Goal: Communication & Community: Ask a question

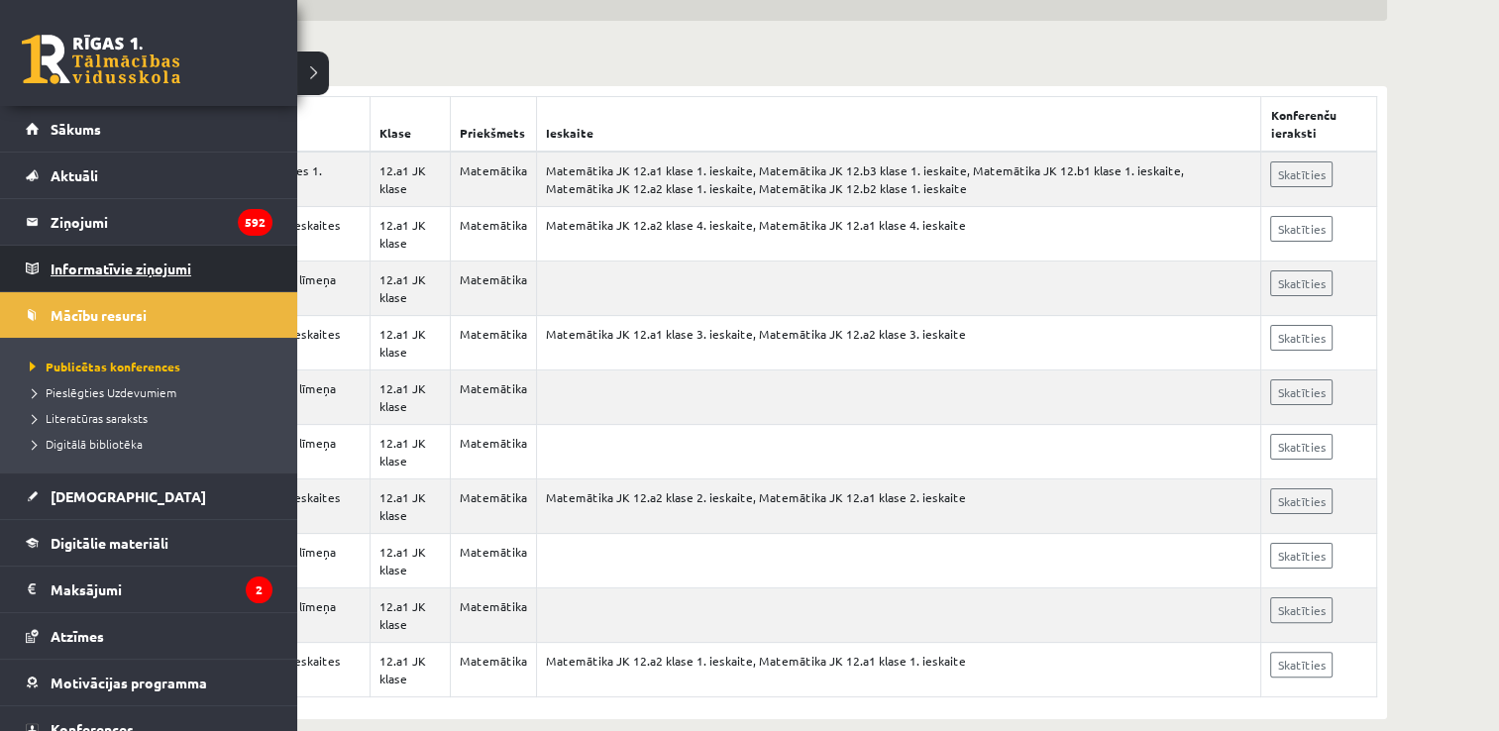
scroll to position [317, 0]
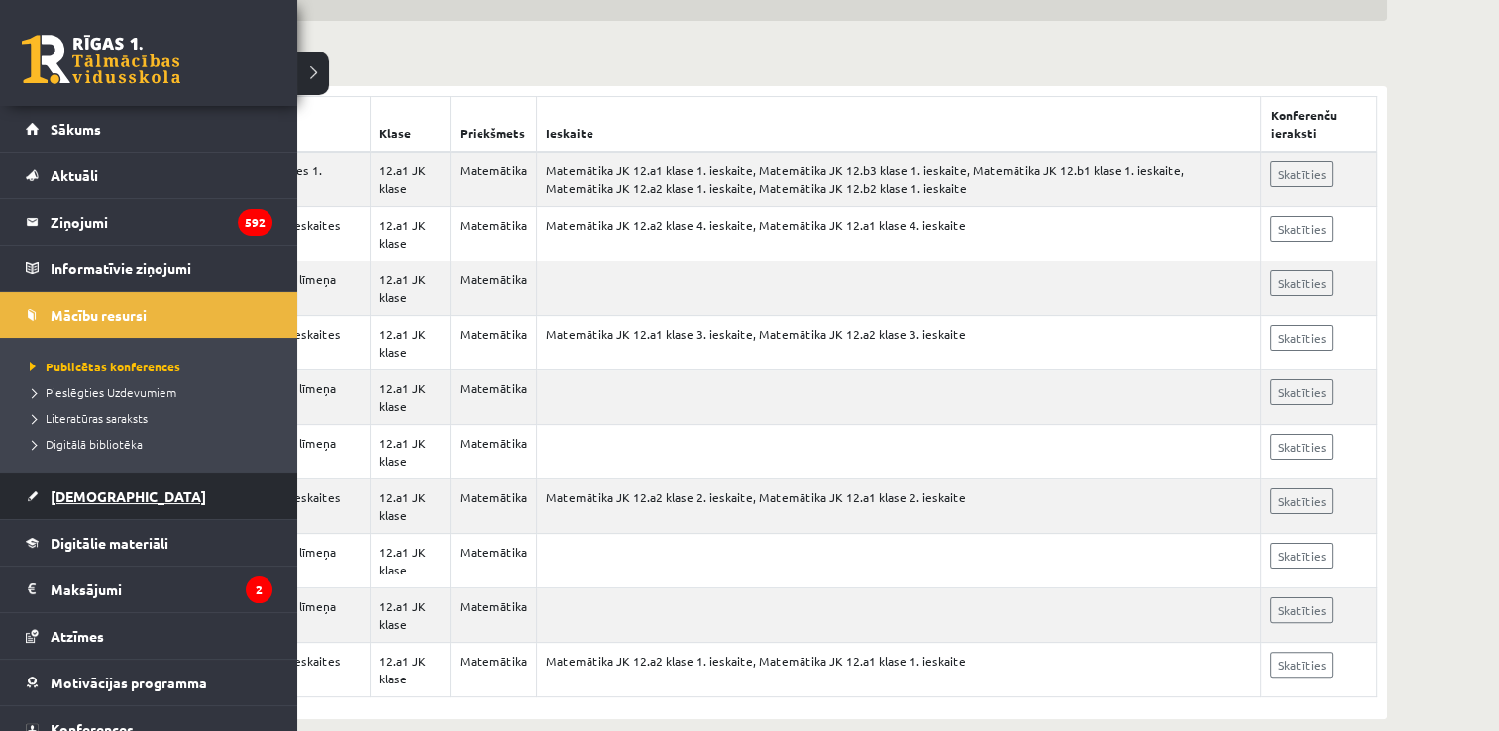
click at [131, 484] on link "[DEMOGRAPHIC_DATA]" at bounding box center [149, 496] width 247 height 46
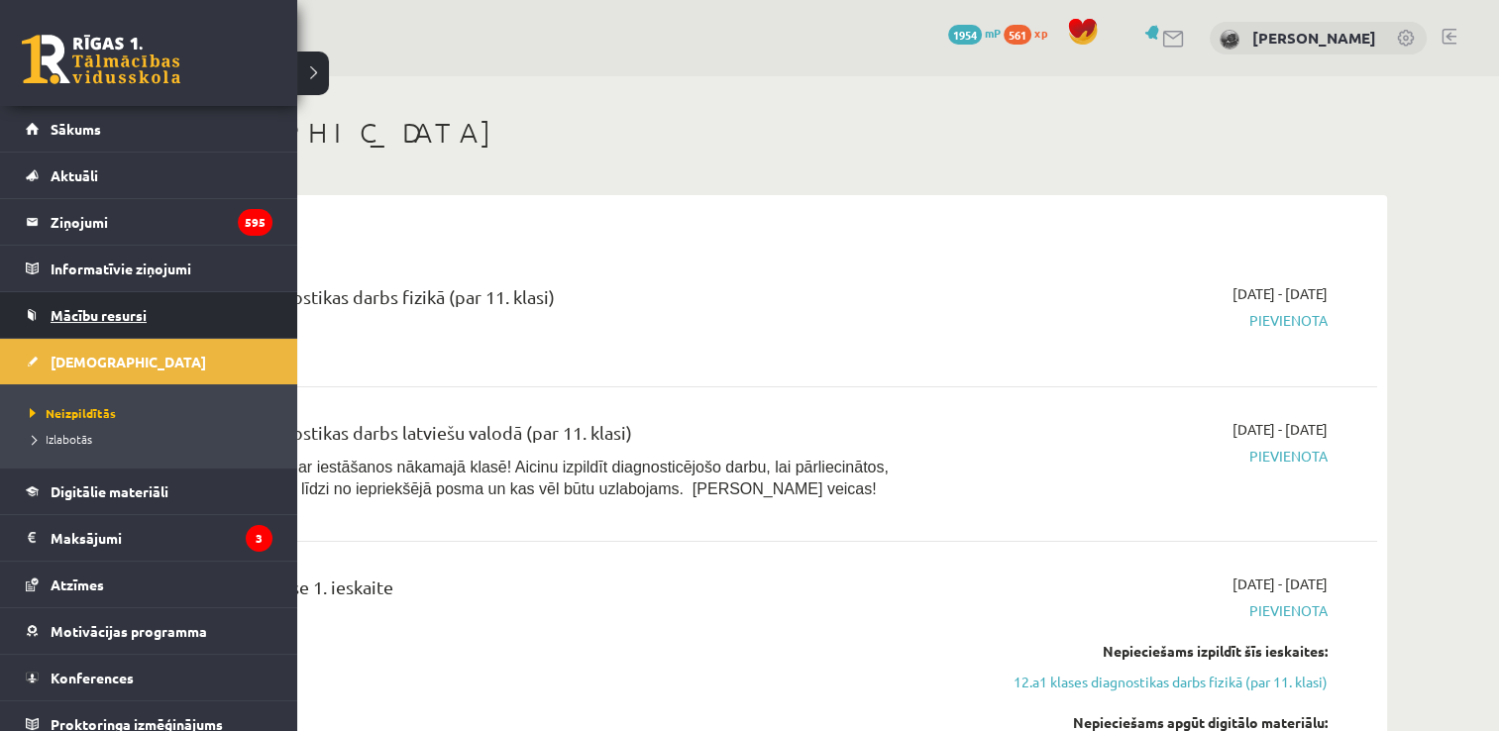
click at [86, 323] on link "Mācību resursi" at bounding box center [149, 315] width 247 height 46
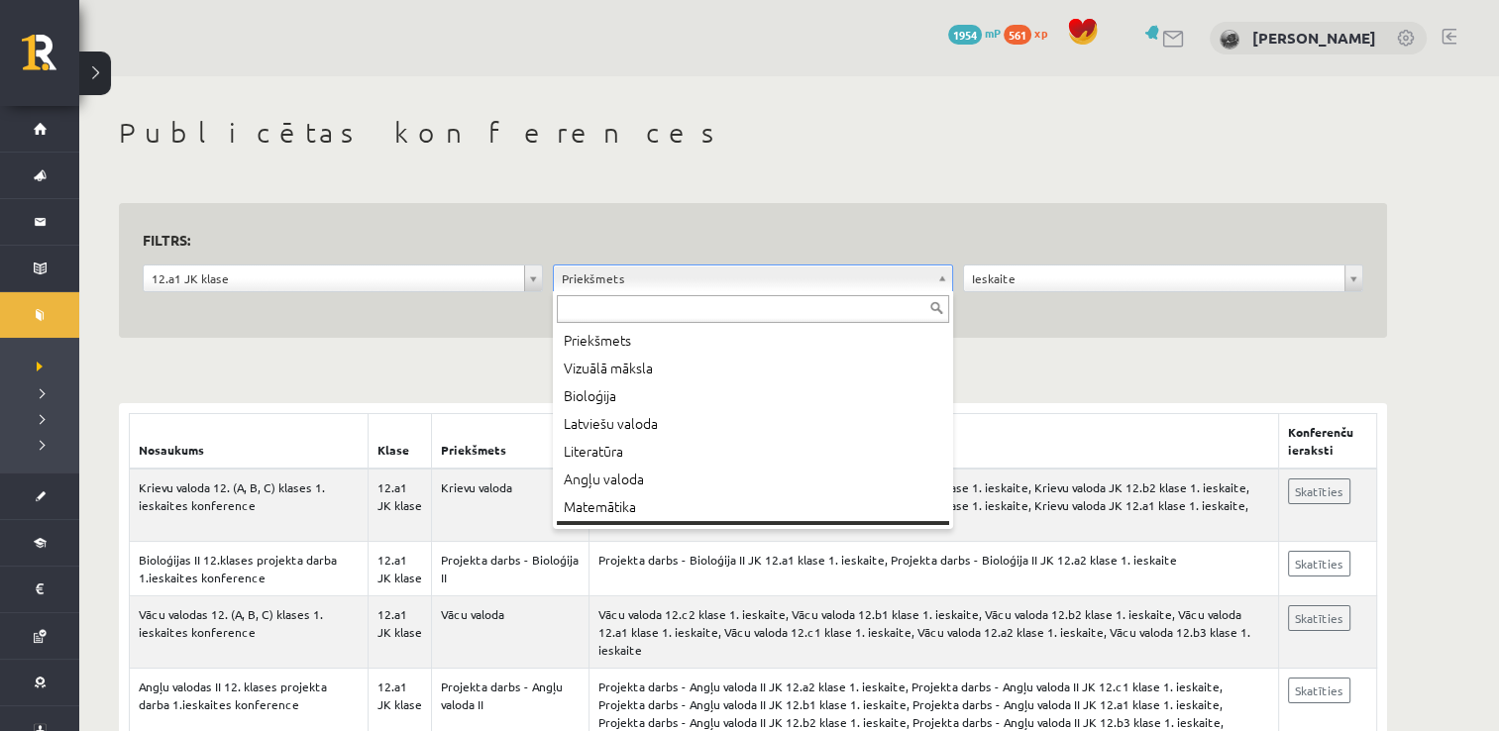
scroll to position [24, 0]
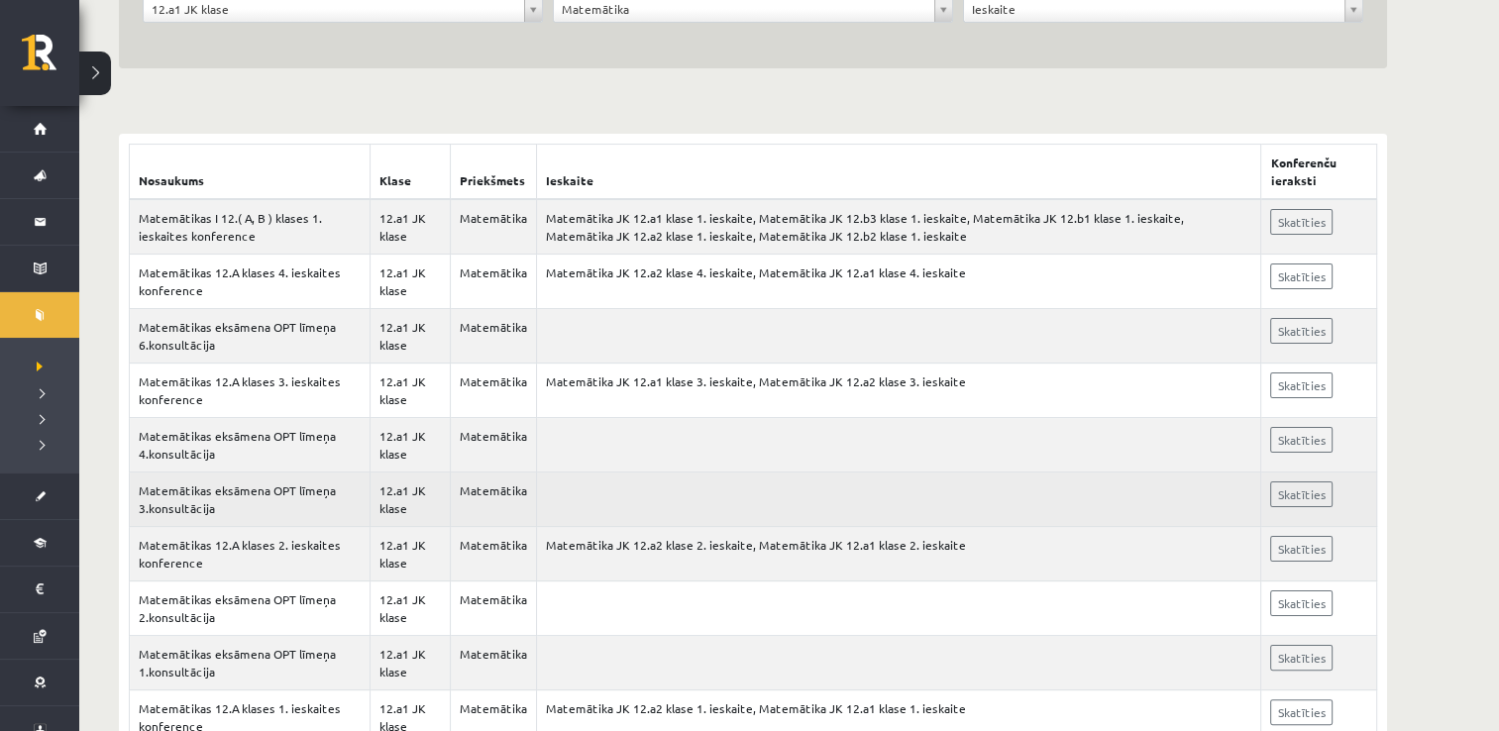
scroll to position [341, 0]
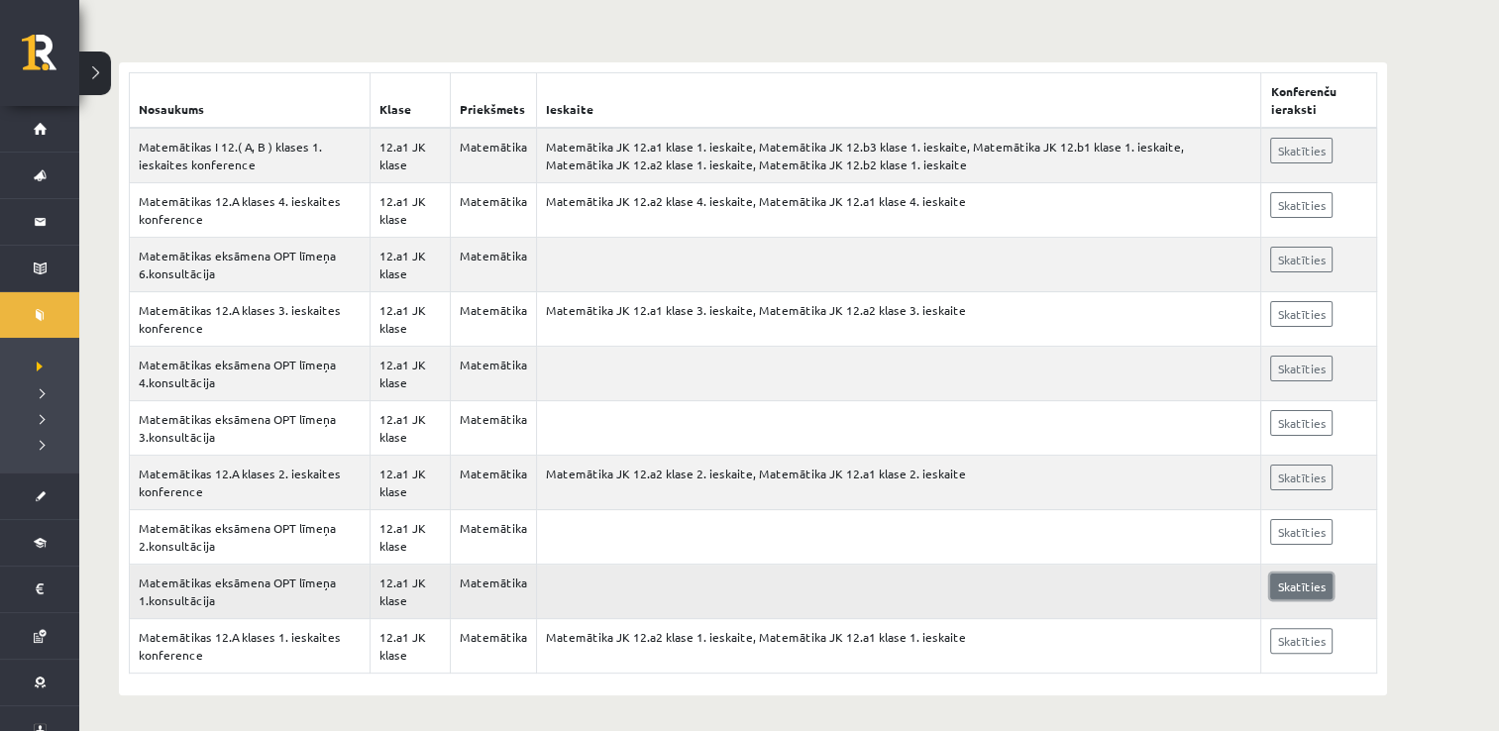
click at [1293, 588] on link "Skatīties" at bounding box center [1301, 586] width 62 height 26
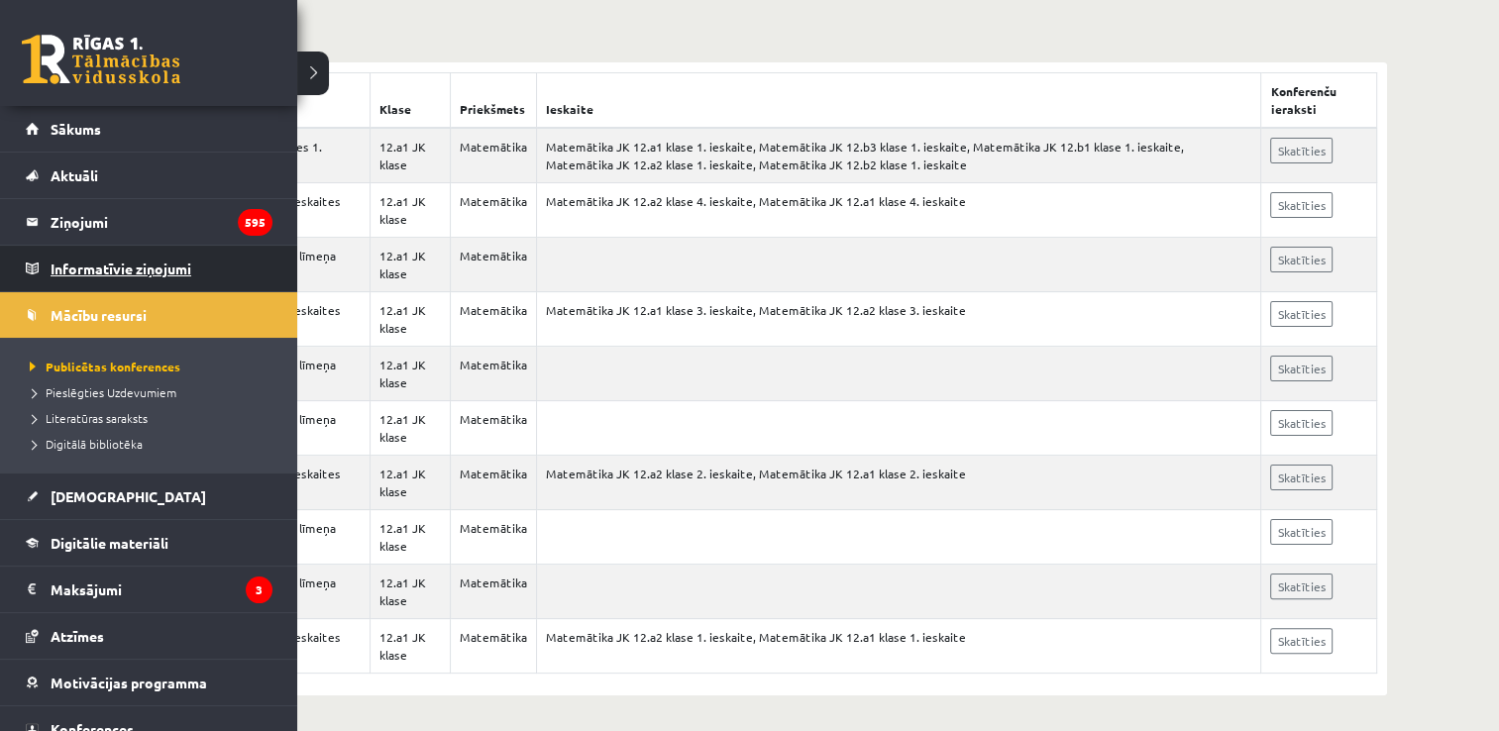
click at [108, 263] on legend "Informatīvie ziņojumi 0" at bounding box center [162, 269] width 222 height 46
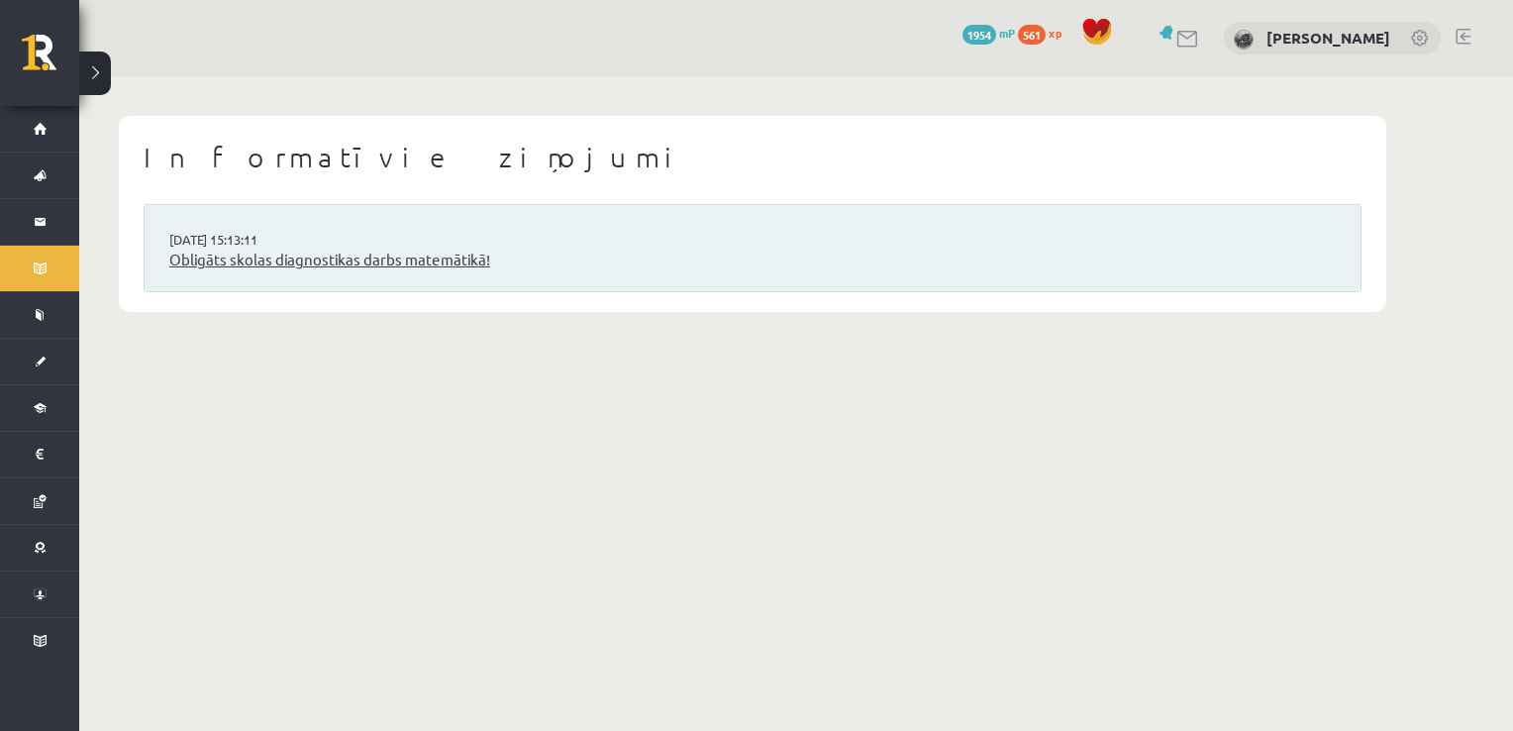
click at [363, 261] on link "Obligāts skolas diagnostikas darbs matemātikā!" at bounding box center [752, 260] width 1167 height 23
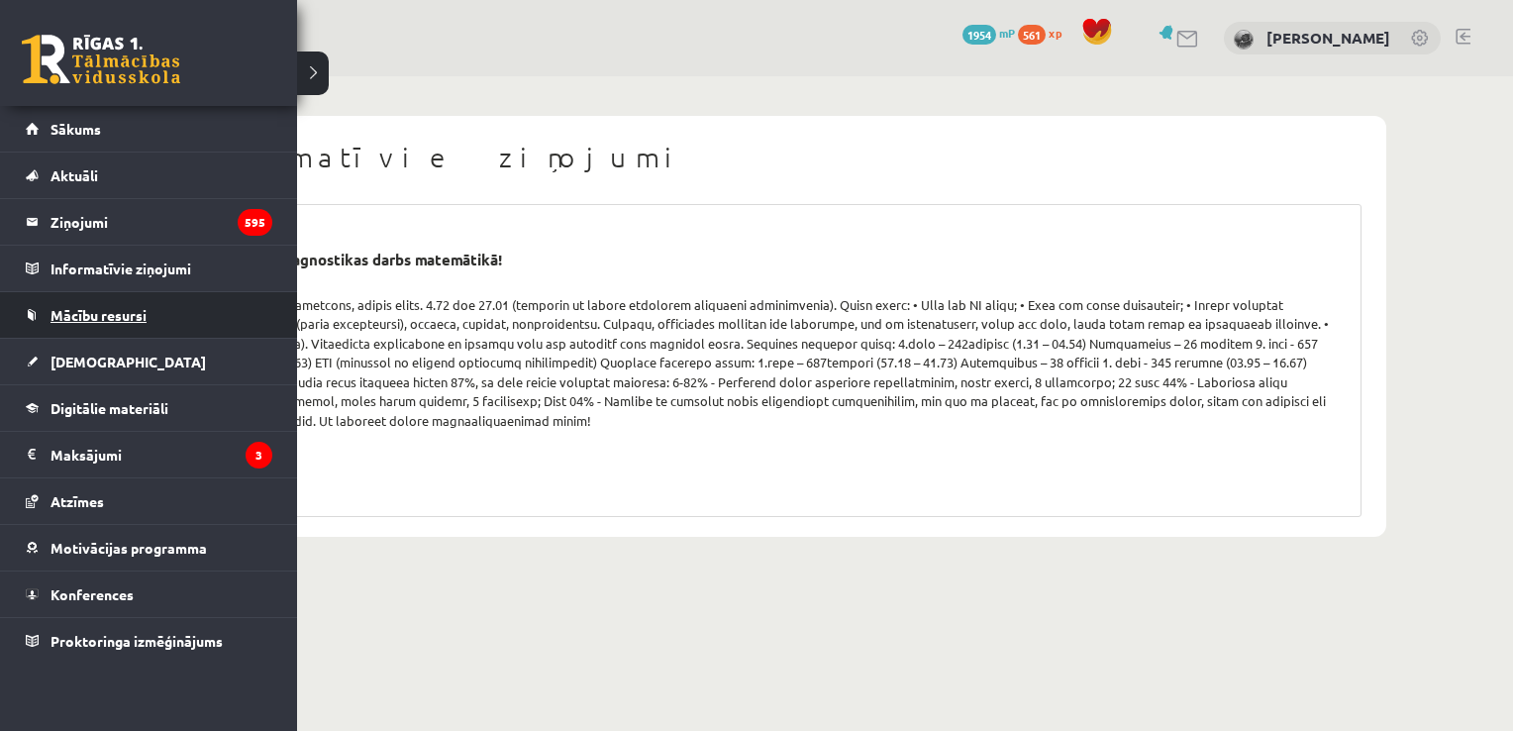
click at [131, 316] on span "Mācību resursi" at bounding box center [99, 315] width 96 height 18
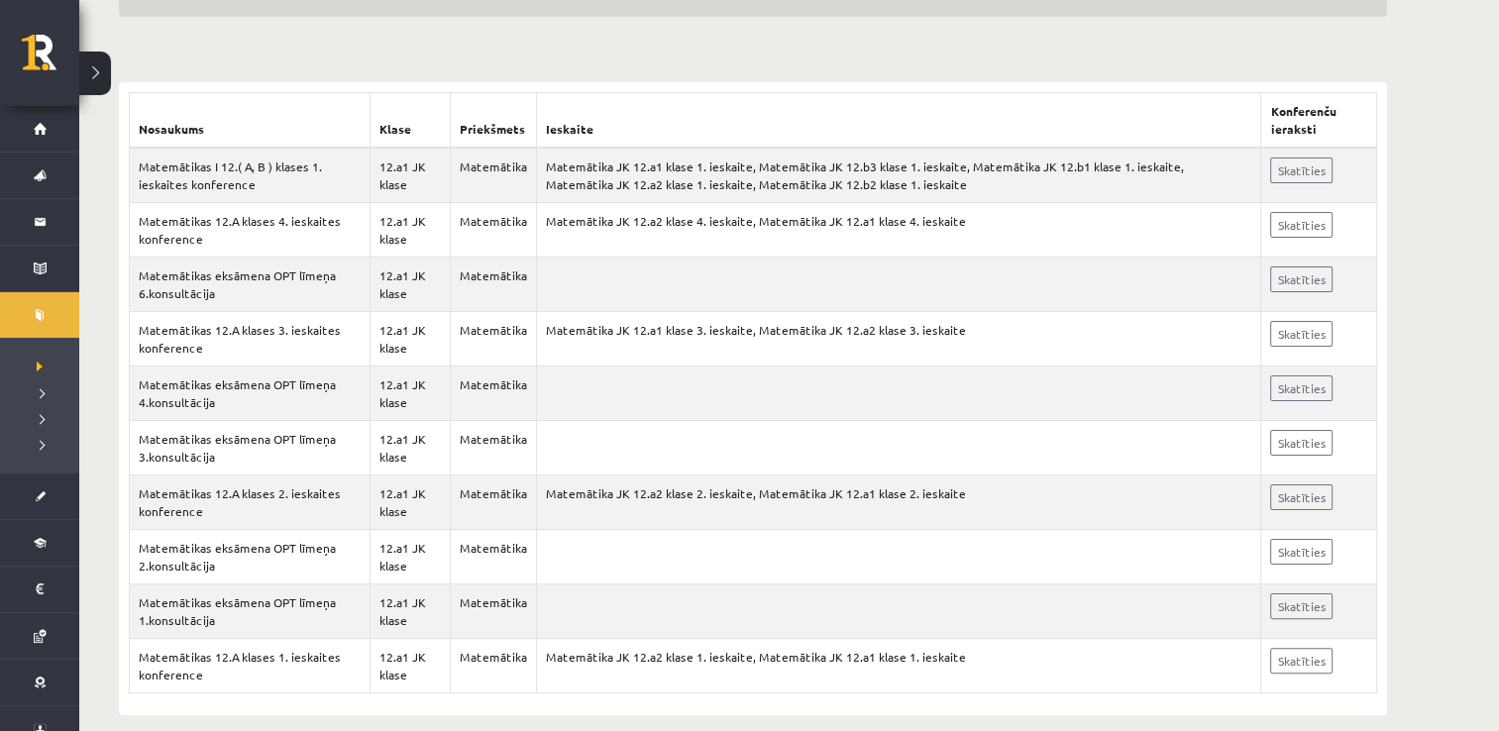
scroll to position [341, 0]
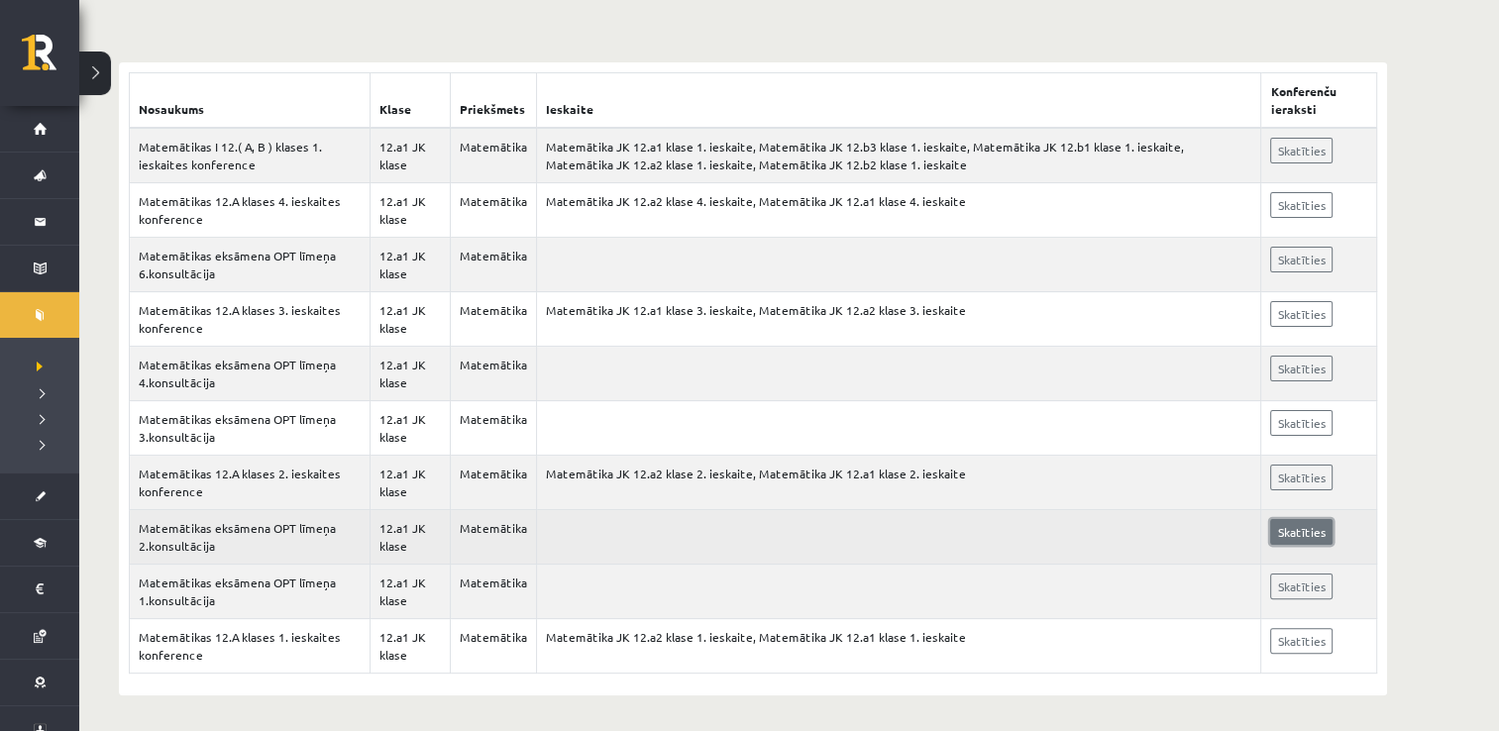
click at [1321, 534] on link "Skatīties" at bounding box center [1301, 532] width 62 height 26
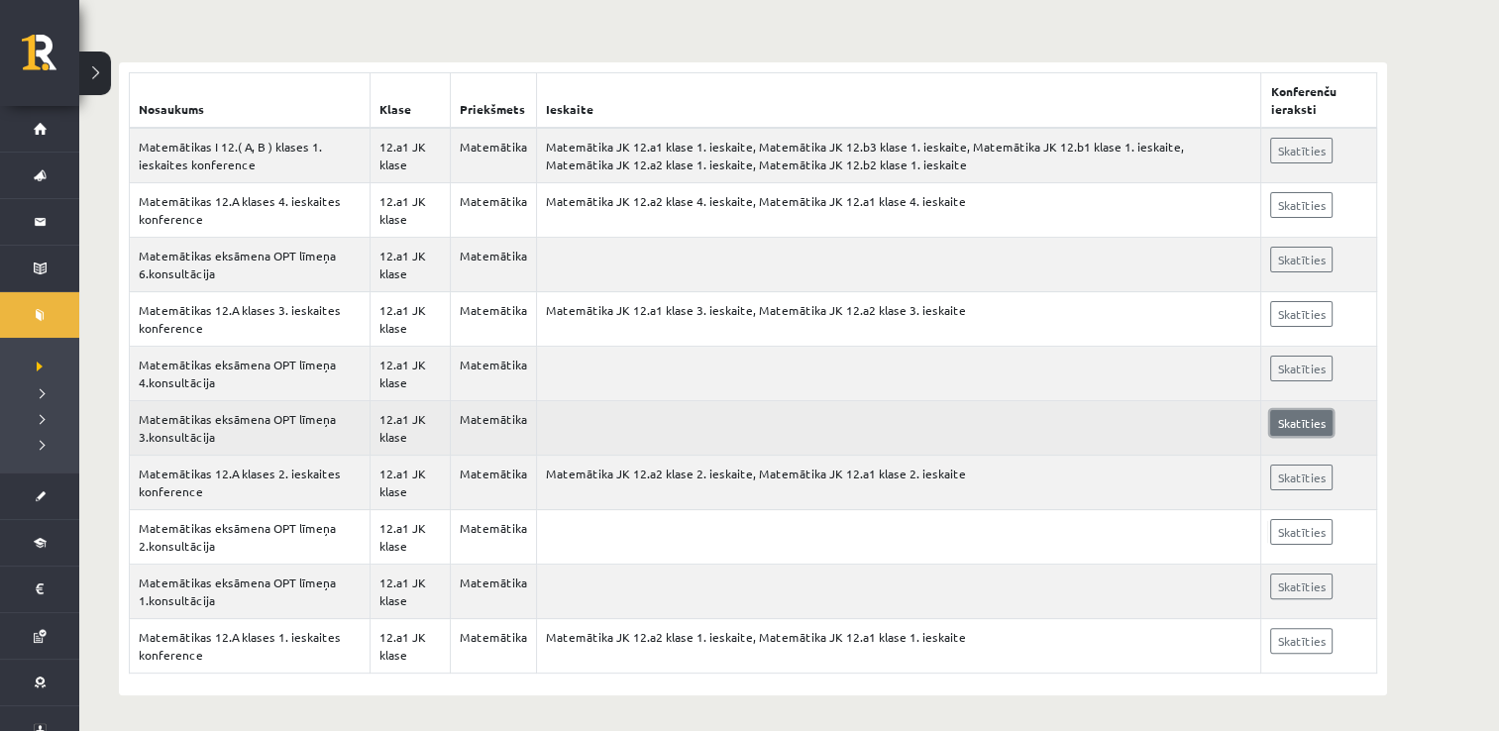
click at [1310, 410] on link "Skatīties" at bounding box center [1301, 423] width 62 height 26
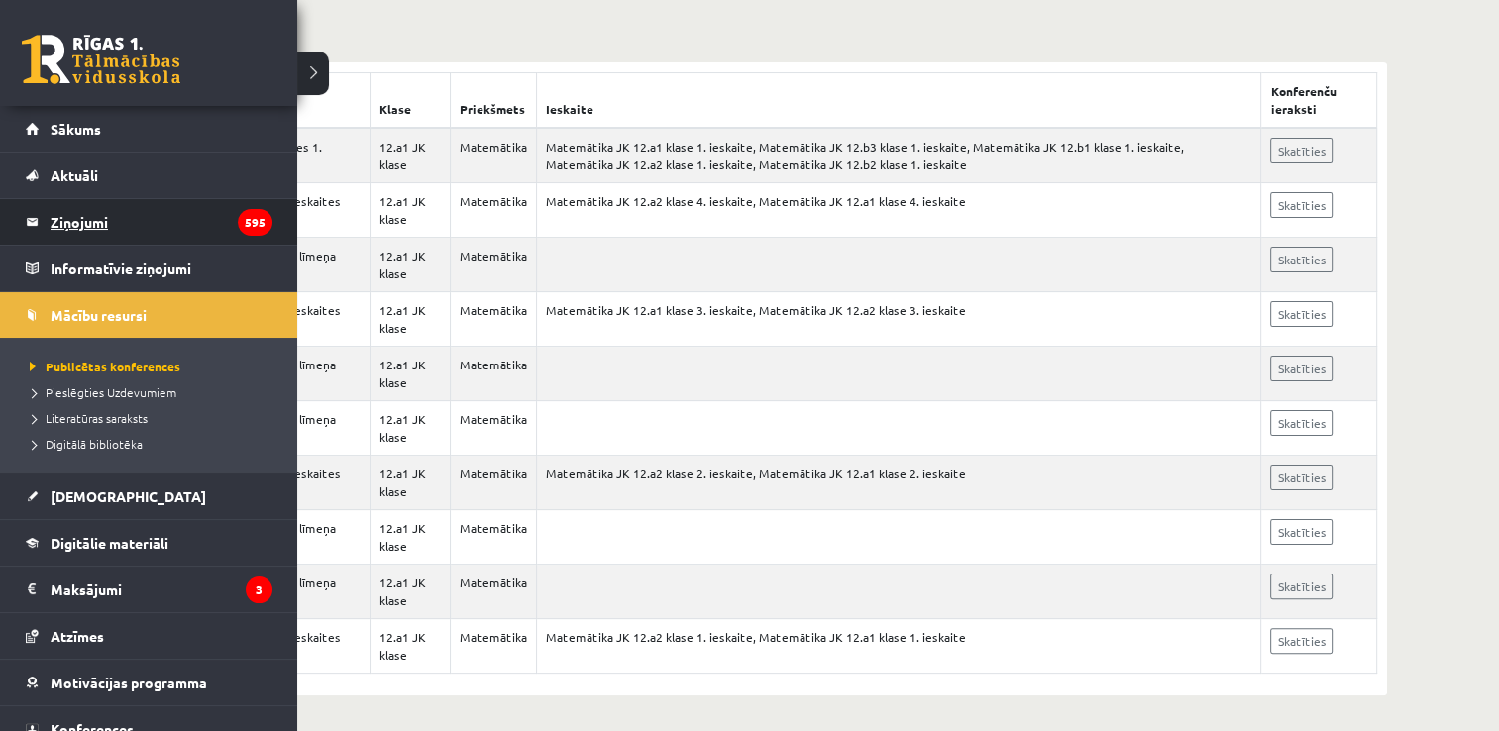
click at [155, 209] on legend "Ziņojumi 595" at bounding box center [162, 222] width 222 height 46
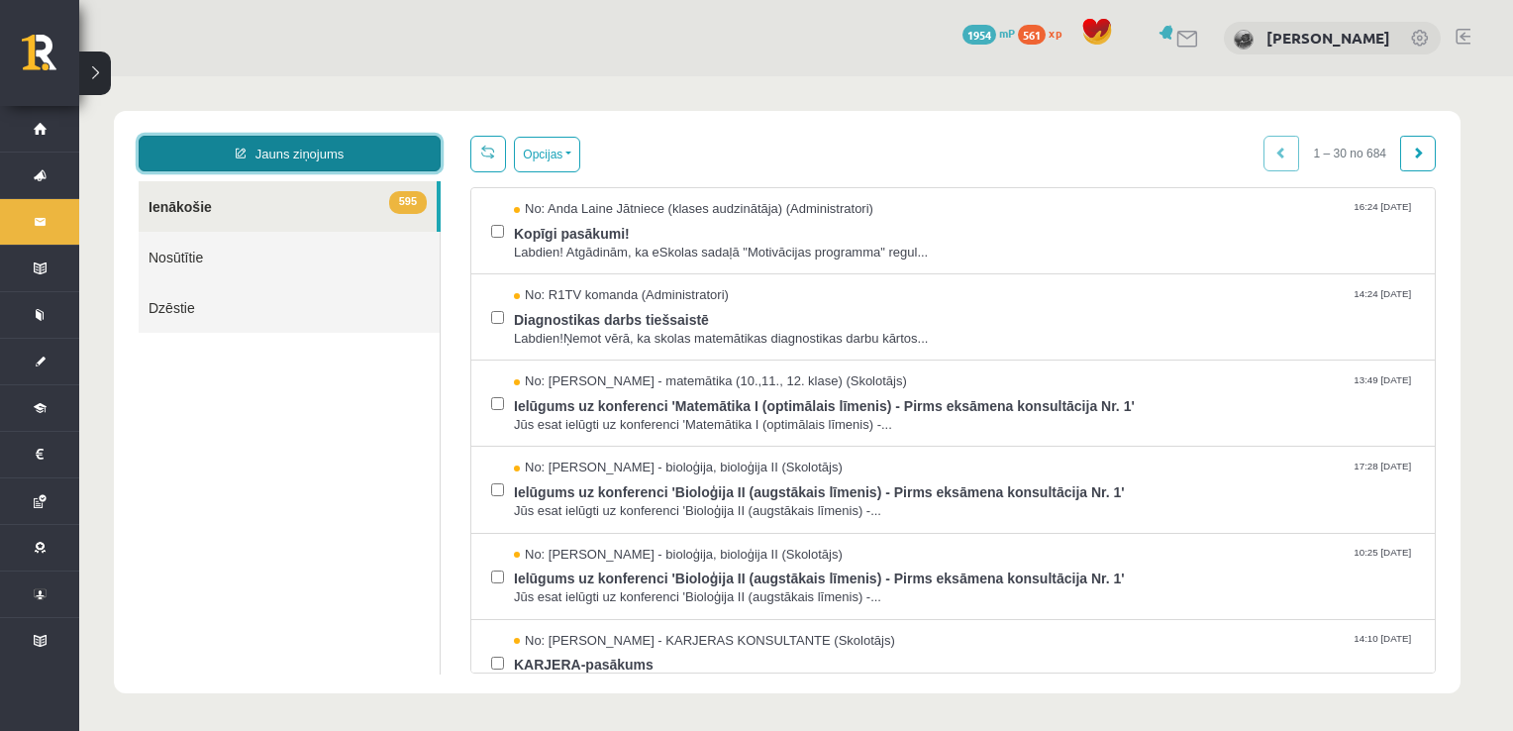
click at [391, 156] on link "Jauns ziņojums" at bounding box center [290, 154] width 302 height 36
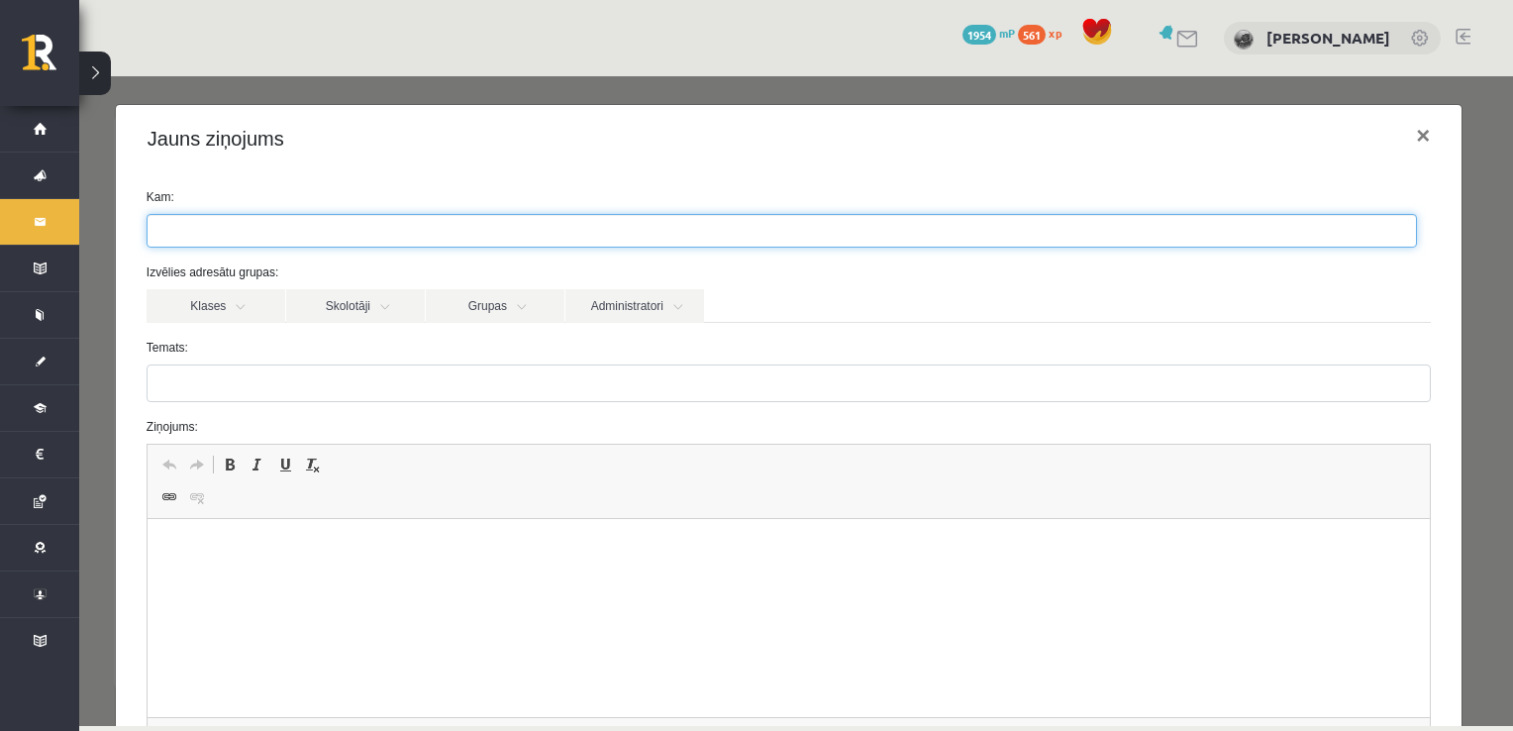
click at [653, 240] on ul at bounding box center [782, 231] width 1269 height 32
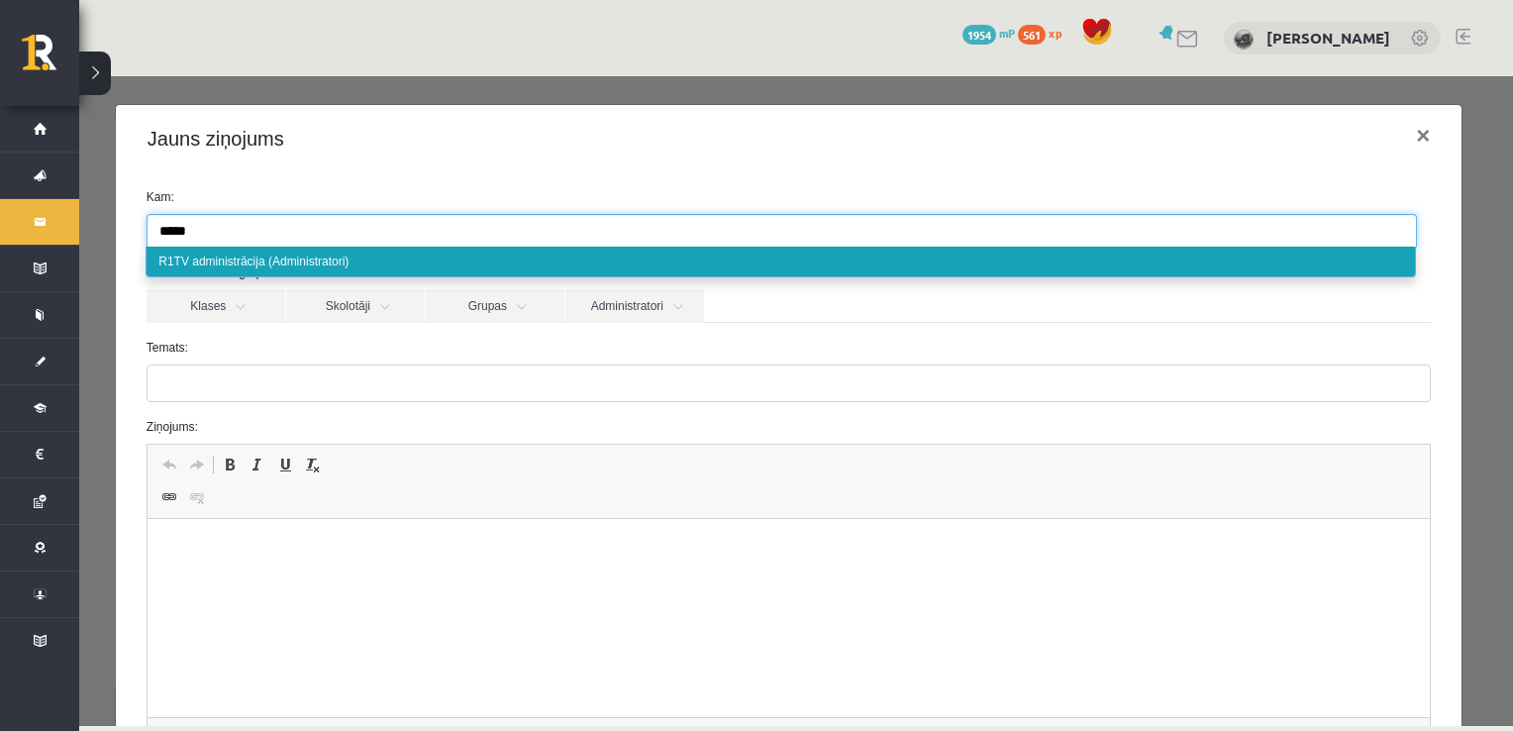
type input "*****"
click at [471, 245] on ul "*****" at bounding box center [782, 231] width 1269 height 32
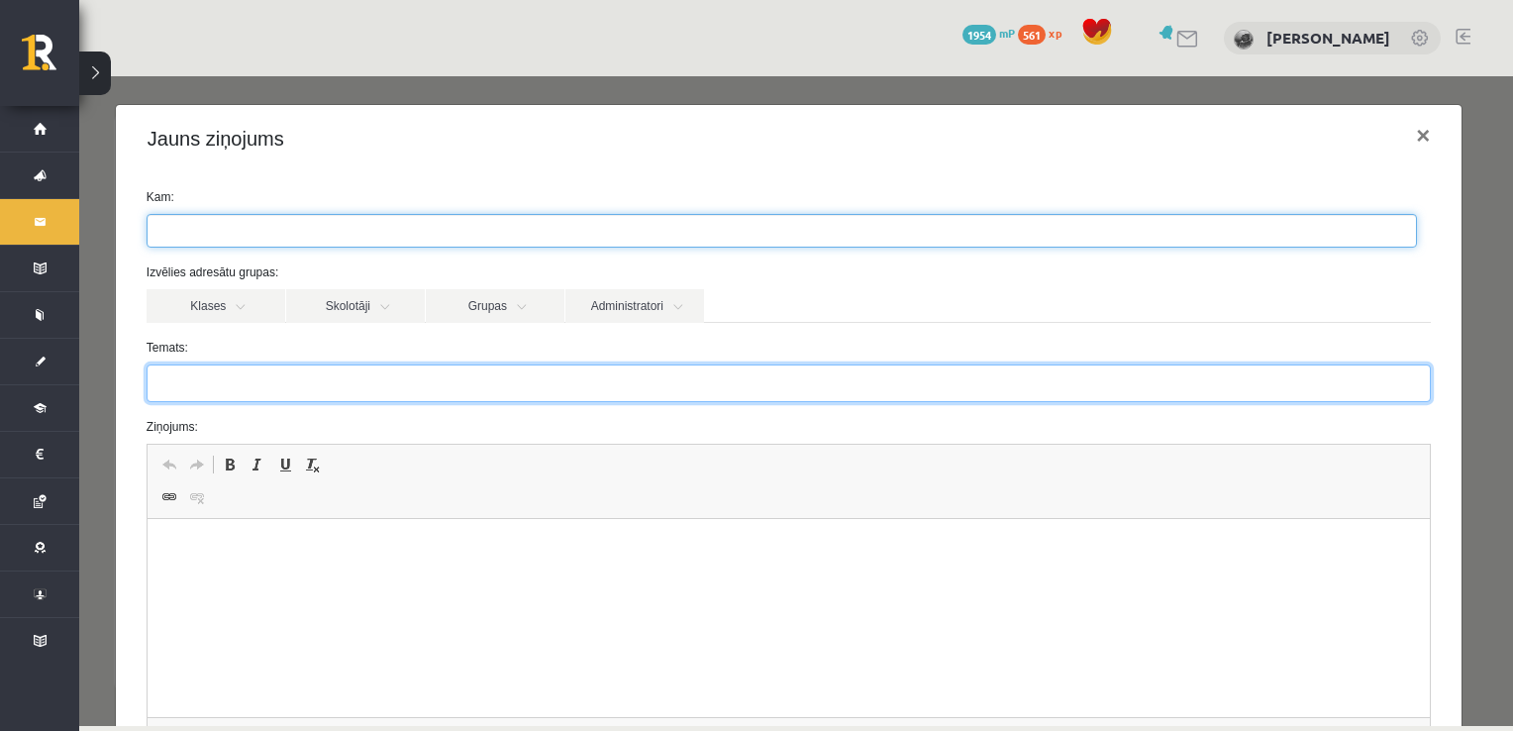
click at [419, 394] on input "Temats:" at bounding box center [789, 383] width 1285 height 38
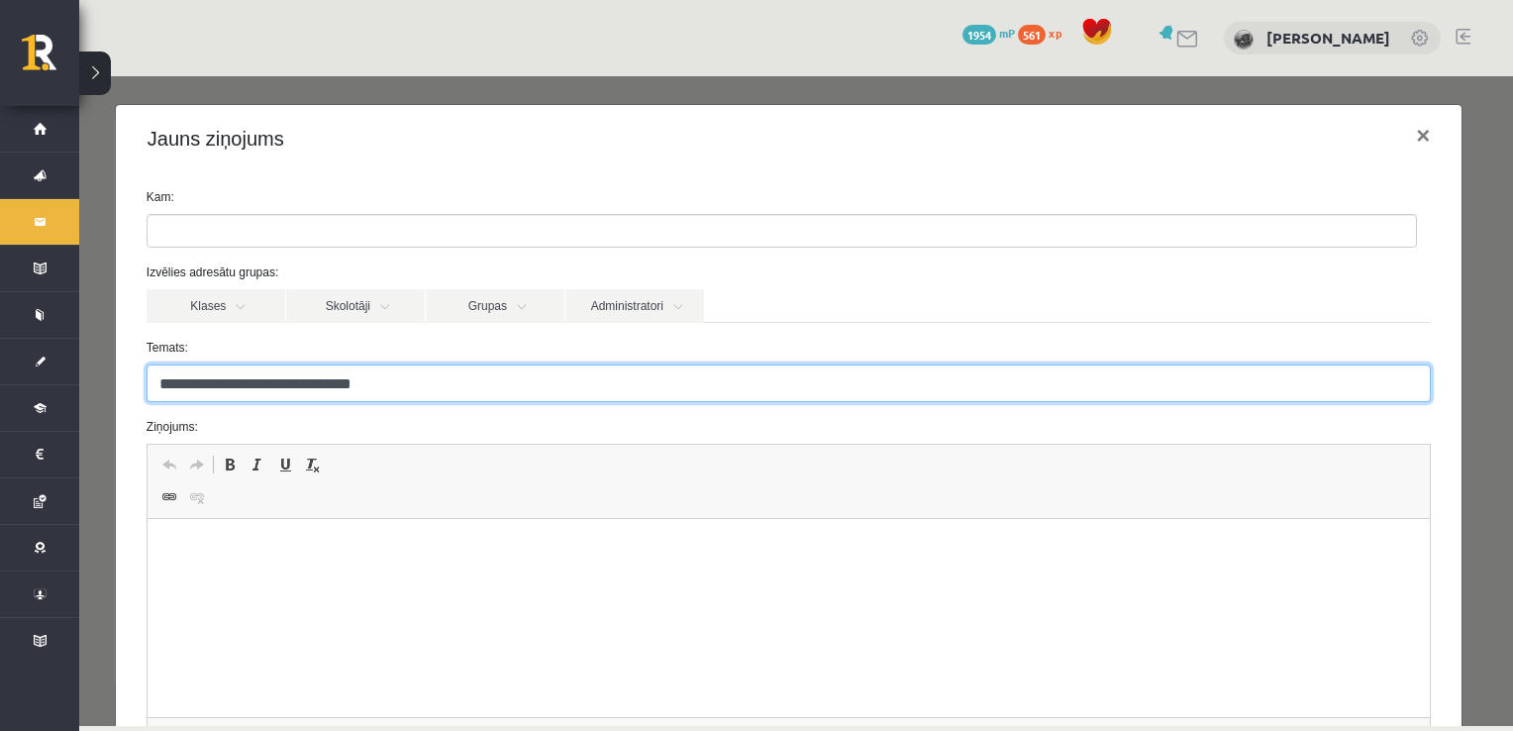
type input "**********"
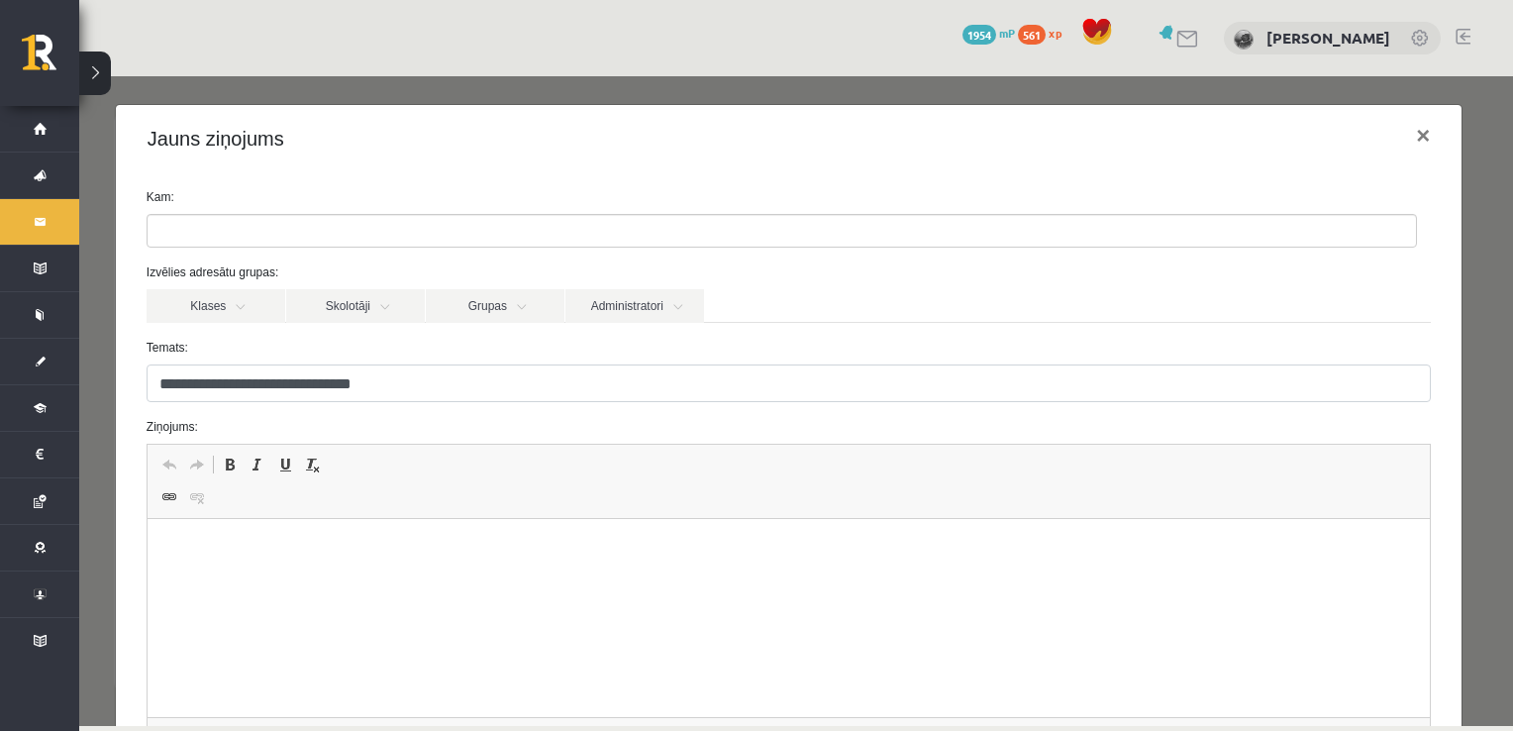
click at [419, 578] on html at bounding box center [788, 549] width 1283 height 60
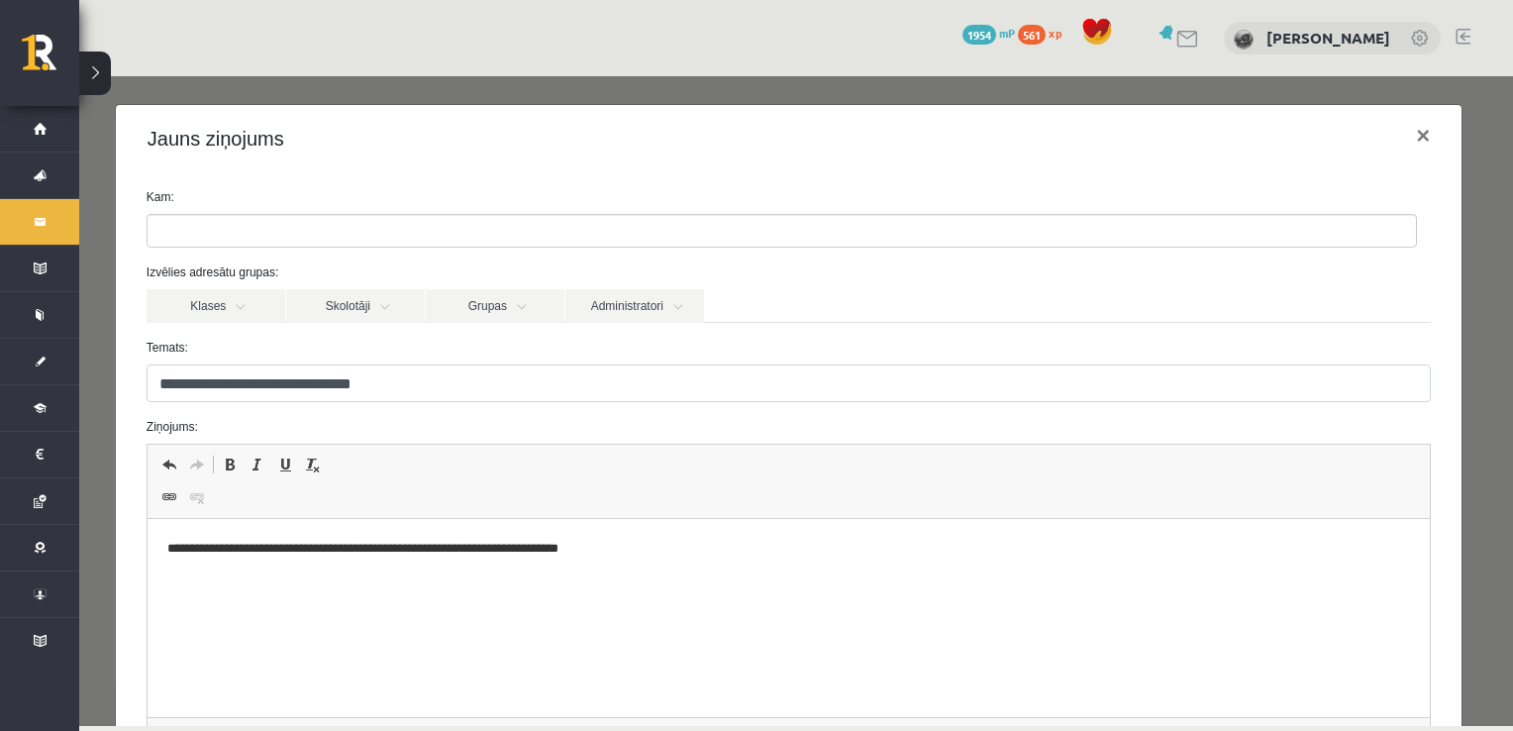
click at [161, 556] on html "**********" at bounding box center [788, 549] width 1283 height 60
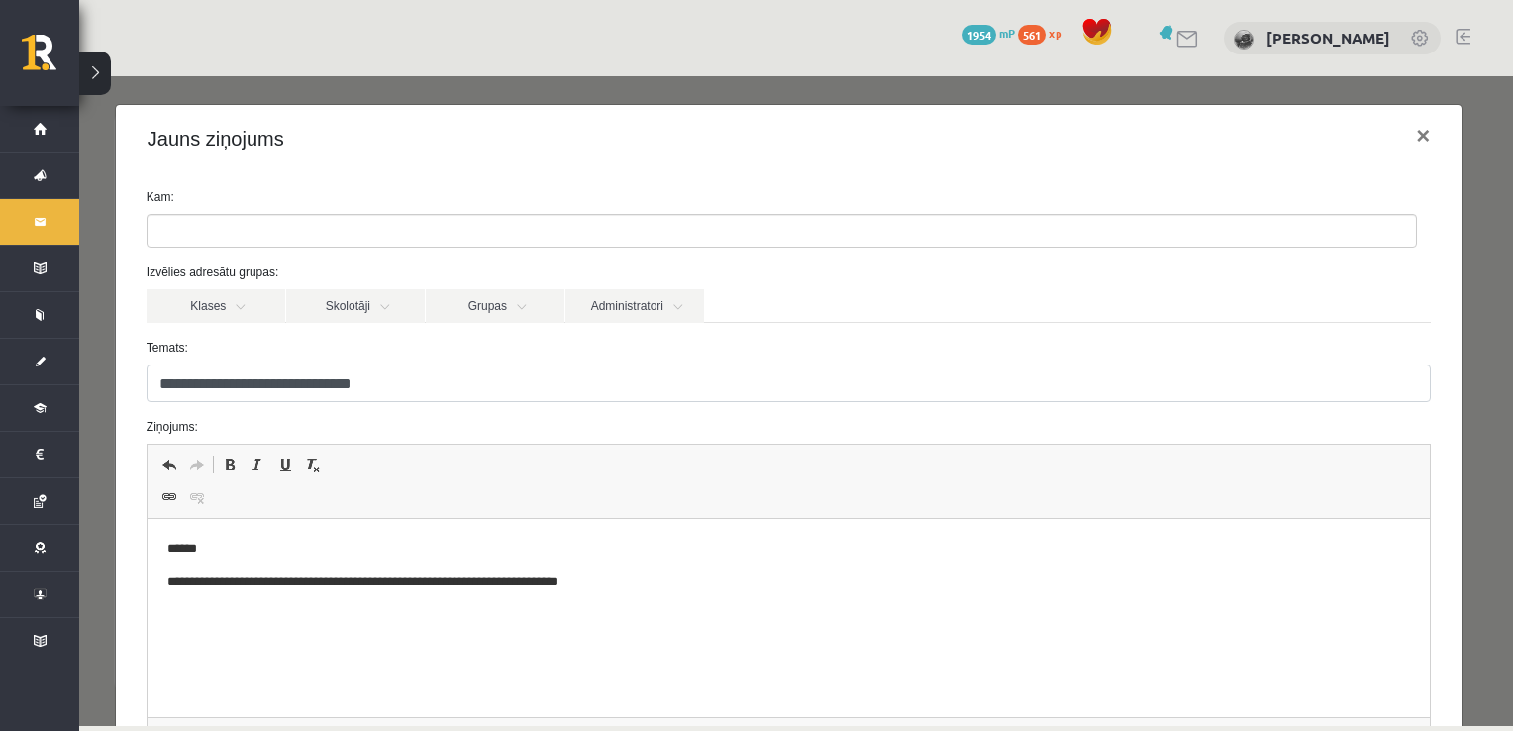
click at [693, 590] on p "**********" at bounding box center [781, 582] width 1230 height 21
click at [362, 299] on link "Skolotāji" at bounding box center [355, 306] width 139 height 34
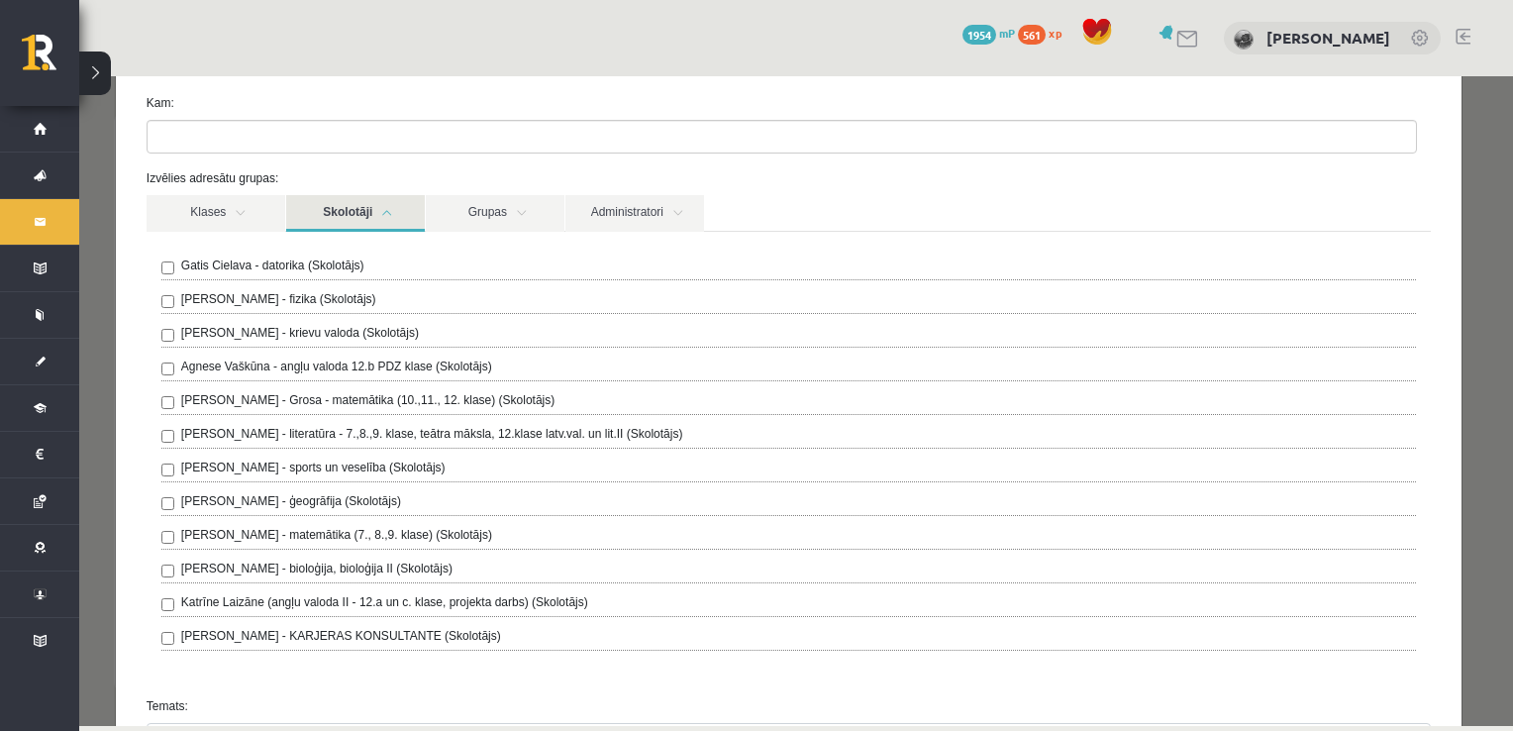
scroll to position [98, 0]
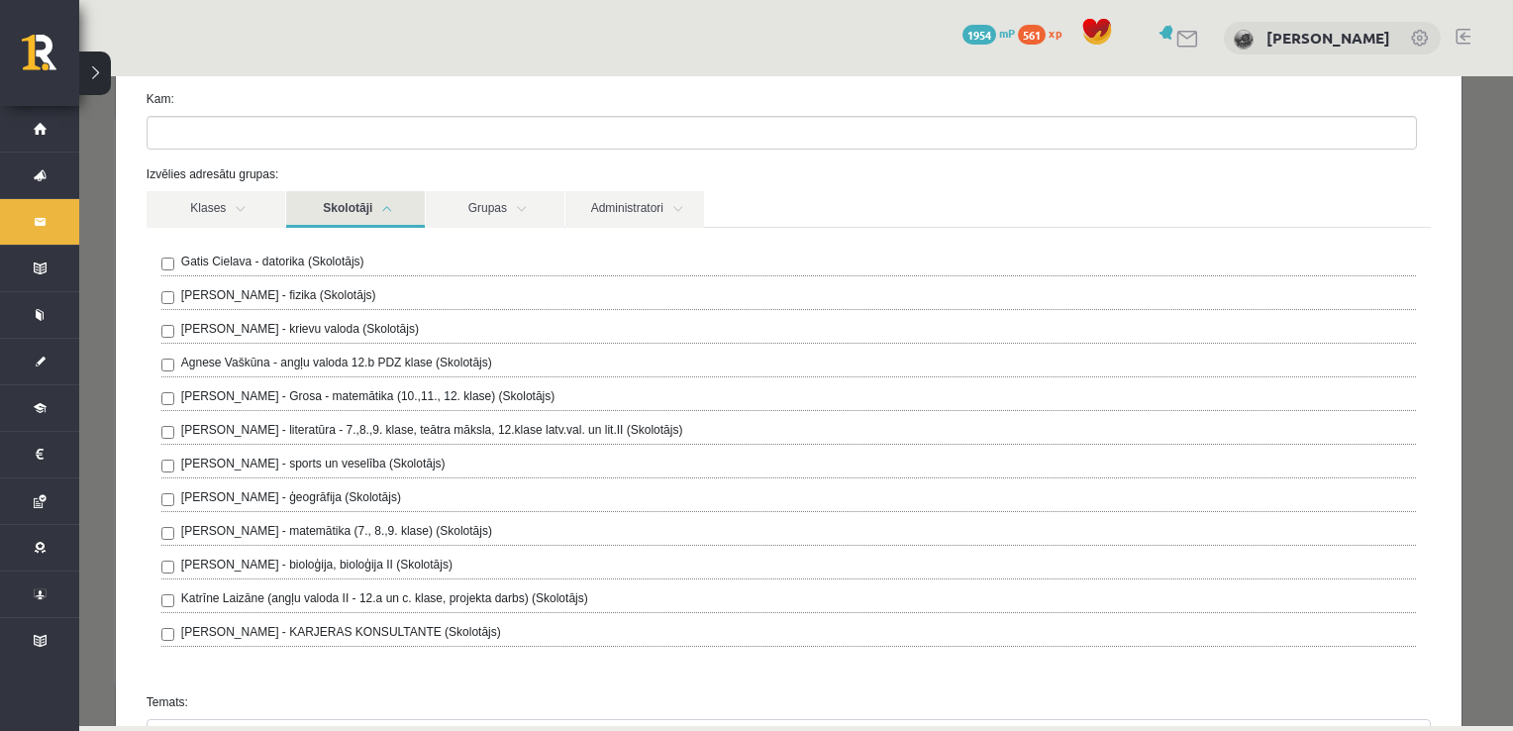
click at [345, 392] on label "[PERSON_NAME] - Grosa - matemātika (10.,11., 12. klase) (Skolotājs)" at bounding box center [367, 396] width 373 height 18
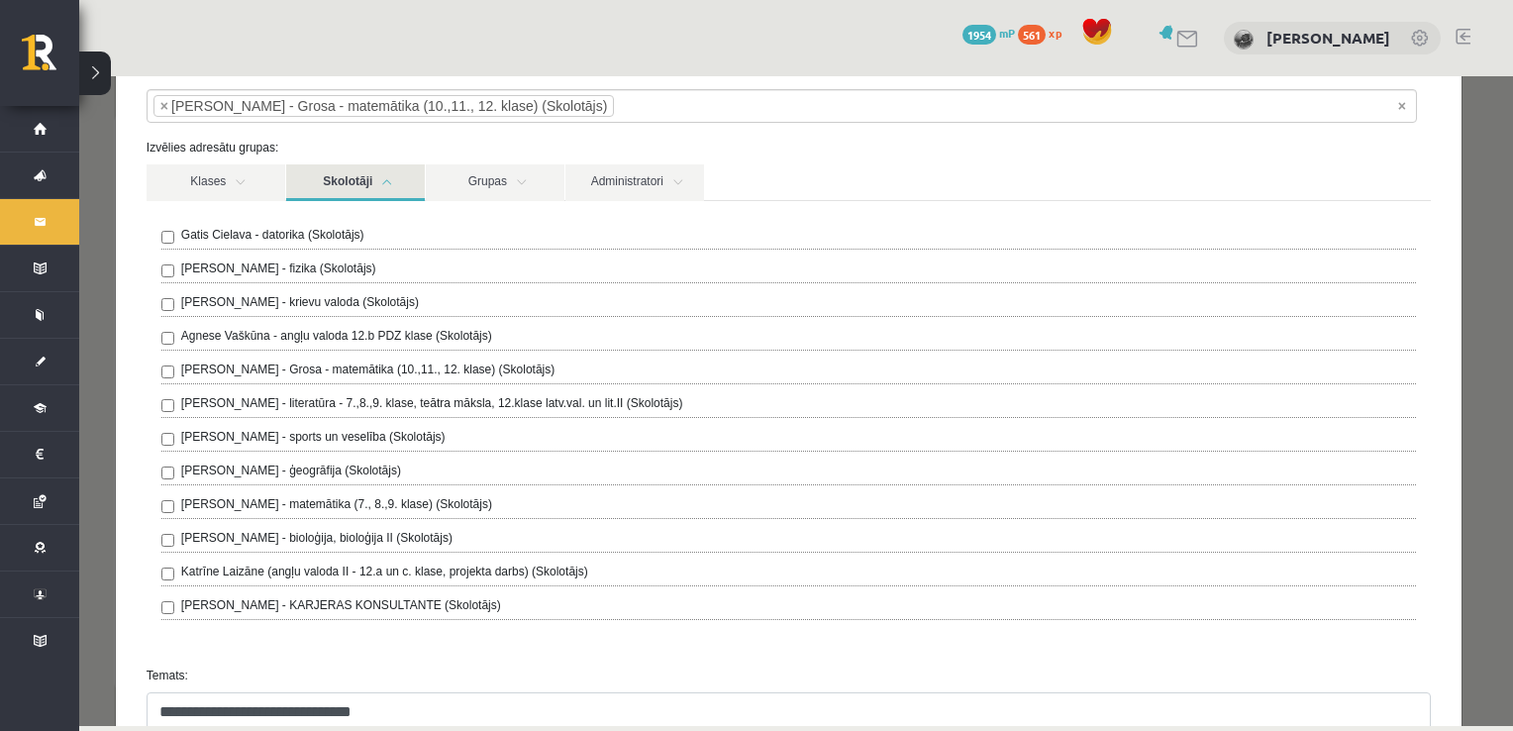
scroll to position [123, 0]
click at [614, 184] on link "Administratori" at bounding box center [635, 184] width 139 height 37
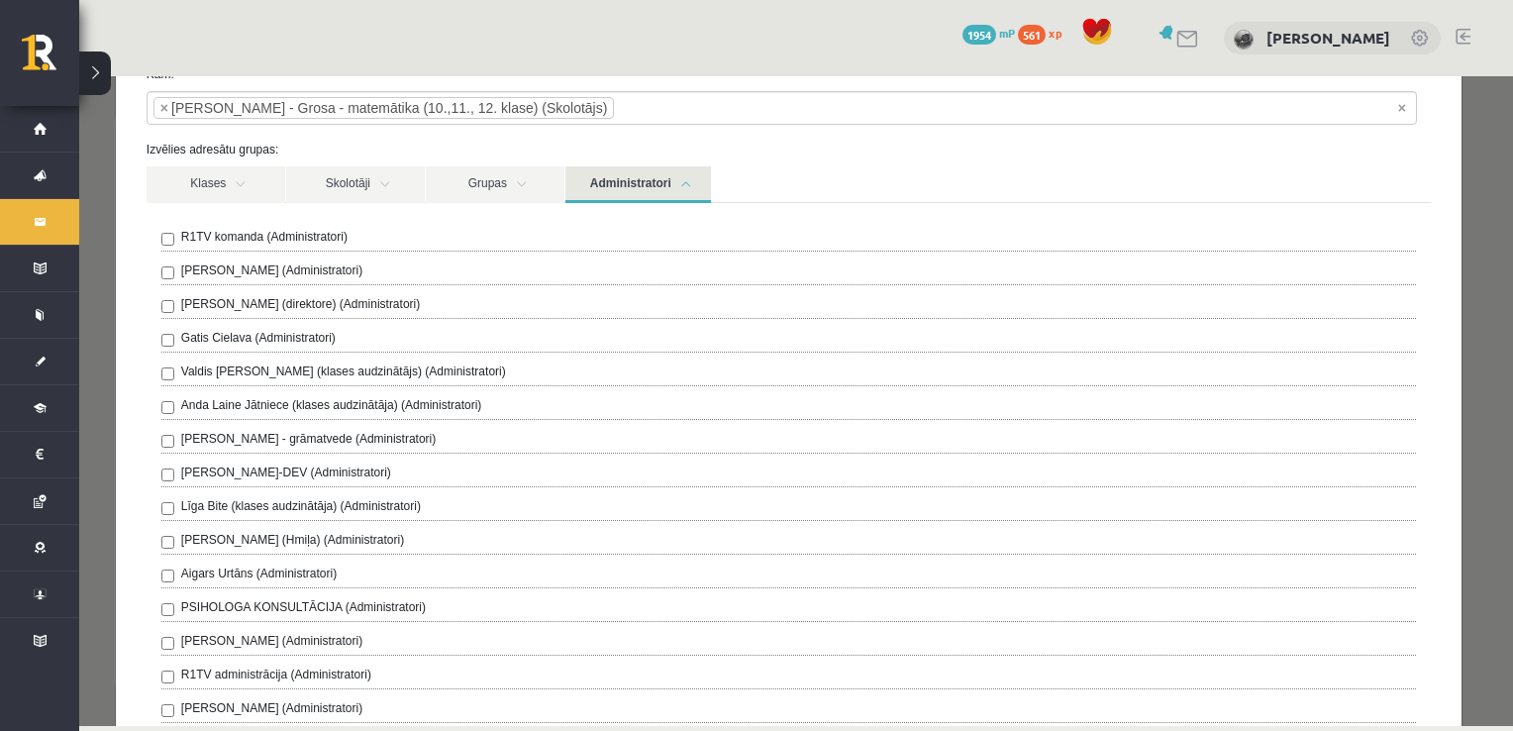
click at [312, 233] on label "R1TV komanda (Administratori)" at bounding box center [264, 237] width 166 height 18
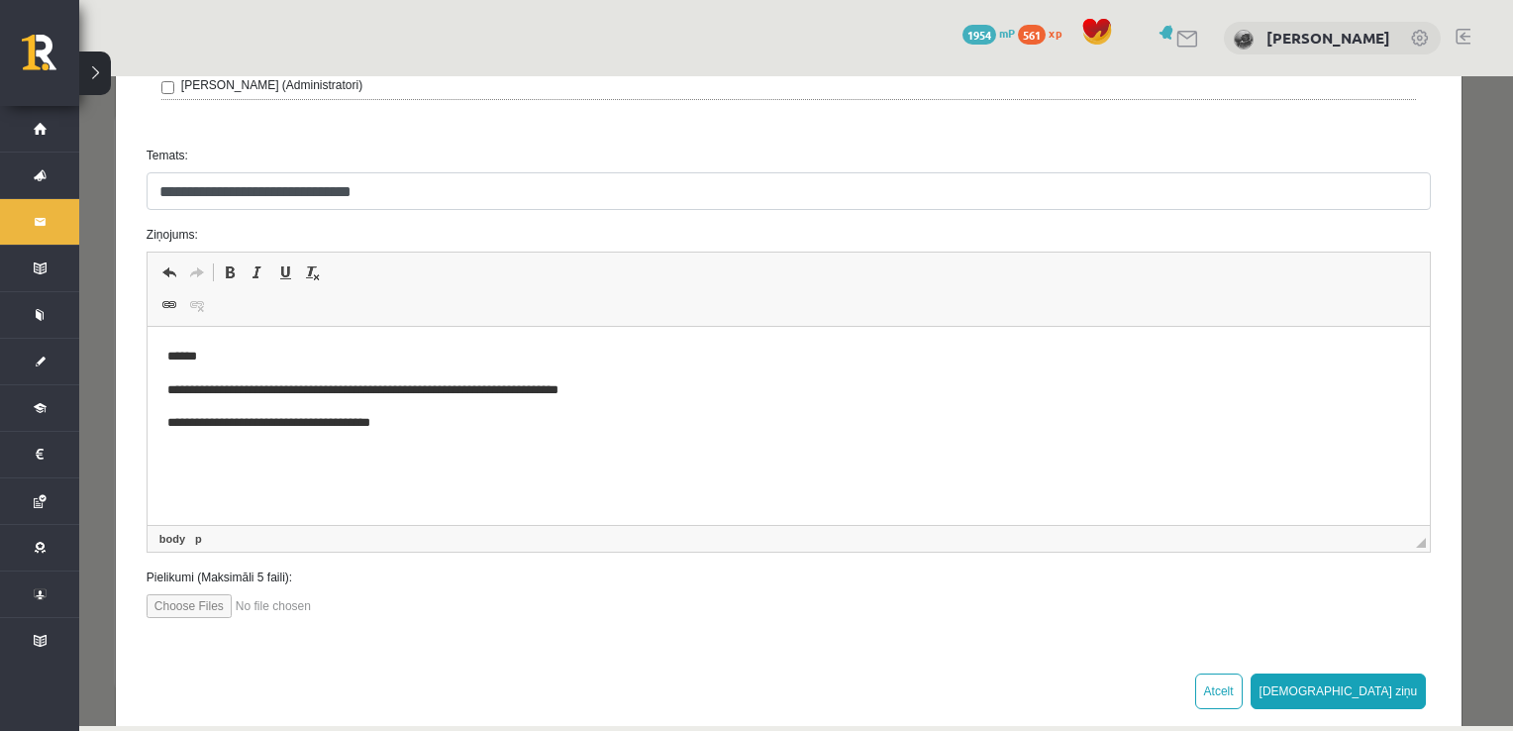
scroll to position [874, 0]
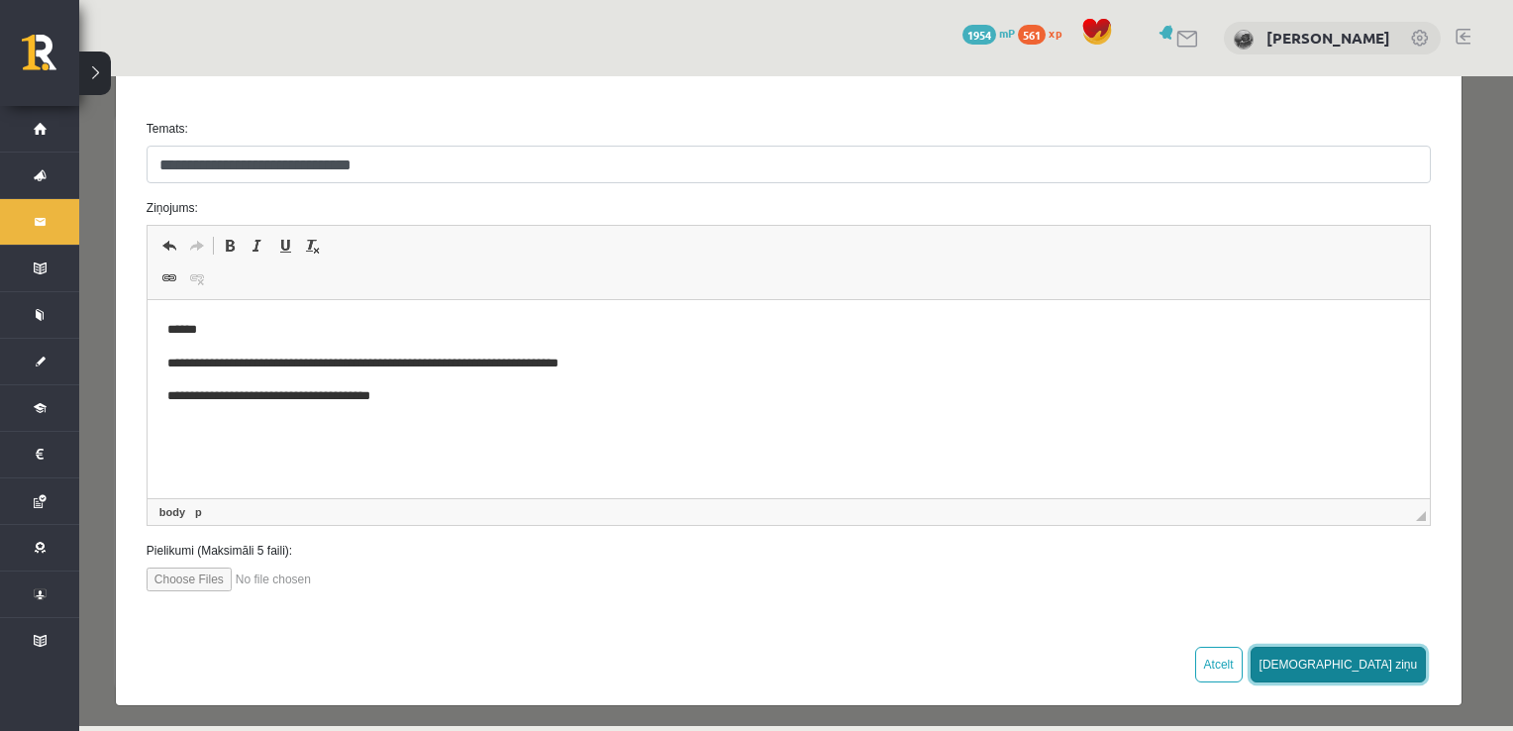
click at [1383, 647] on button "[DEMOGRAPHIC_DATA] ziņu" at bounding box center [1339, 665] width 176 height 36
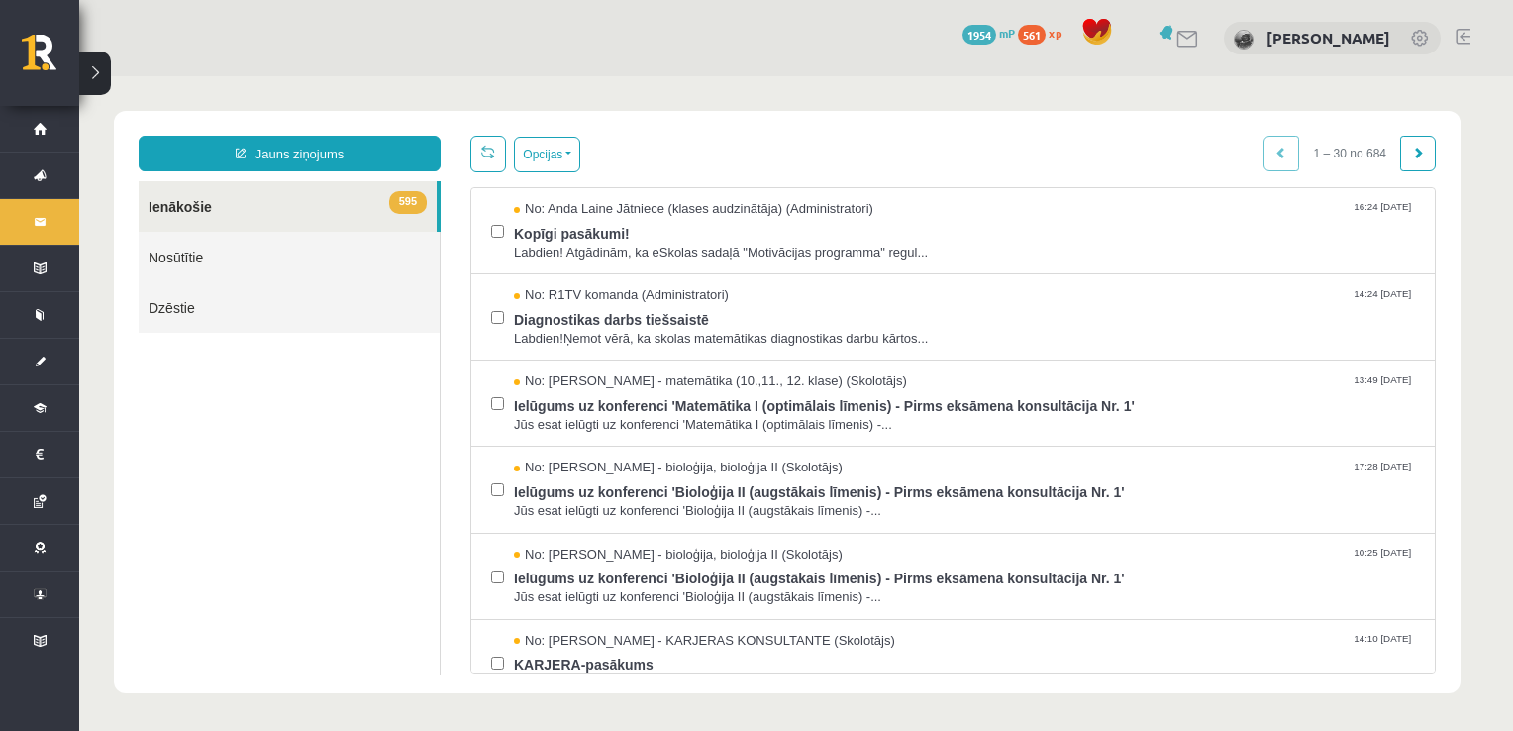
scroll to position [0, 0]
